Goal: Information Seeking & Learning: Learn about a topic

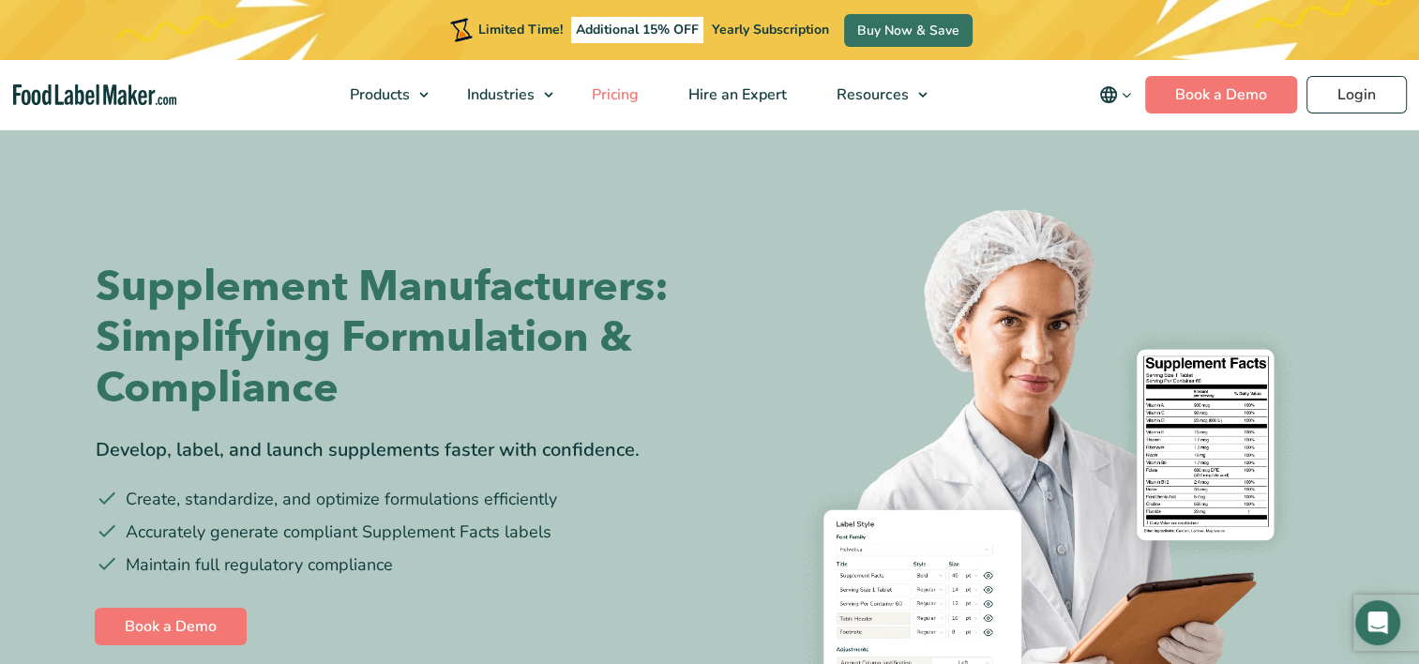
click at [617, 107] on link "Pricing" at bounding box center [613, 94] width 92 height 69
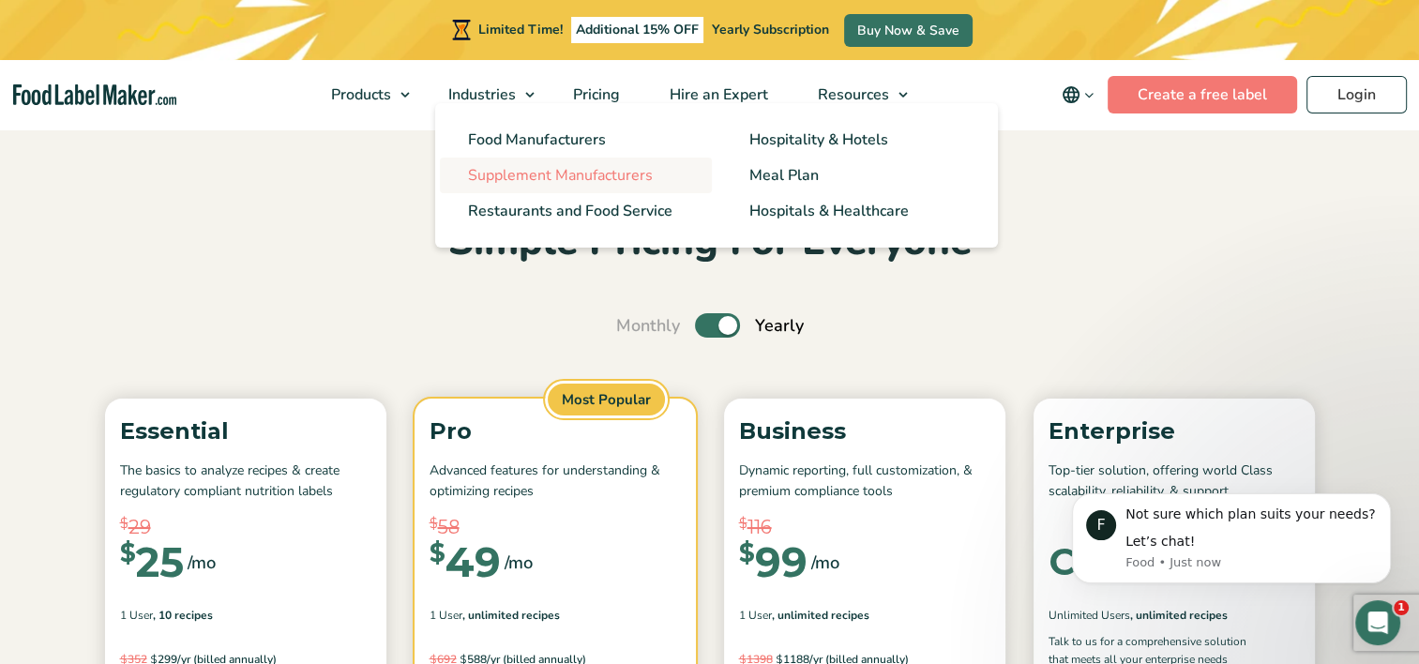
click at [521, 182] on span "Supplement Manufacturers" at bounding box center [560, 175] width 185 height 21
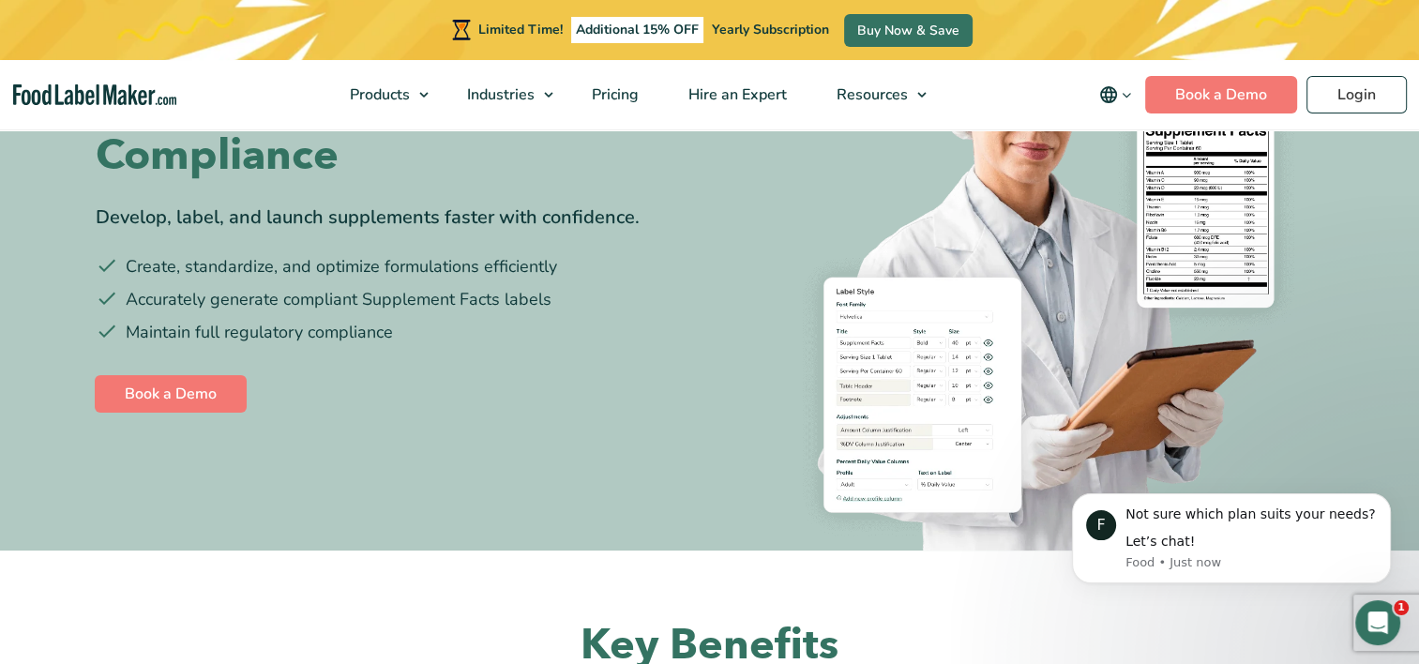
scroll to position [205, 0]
